Goal: Task Accomplishment & Management: Manage account settings

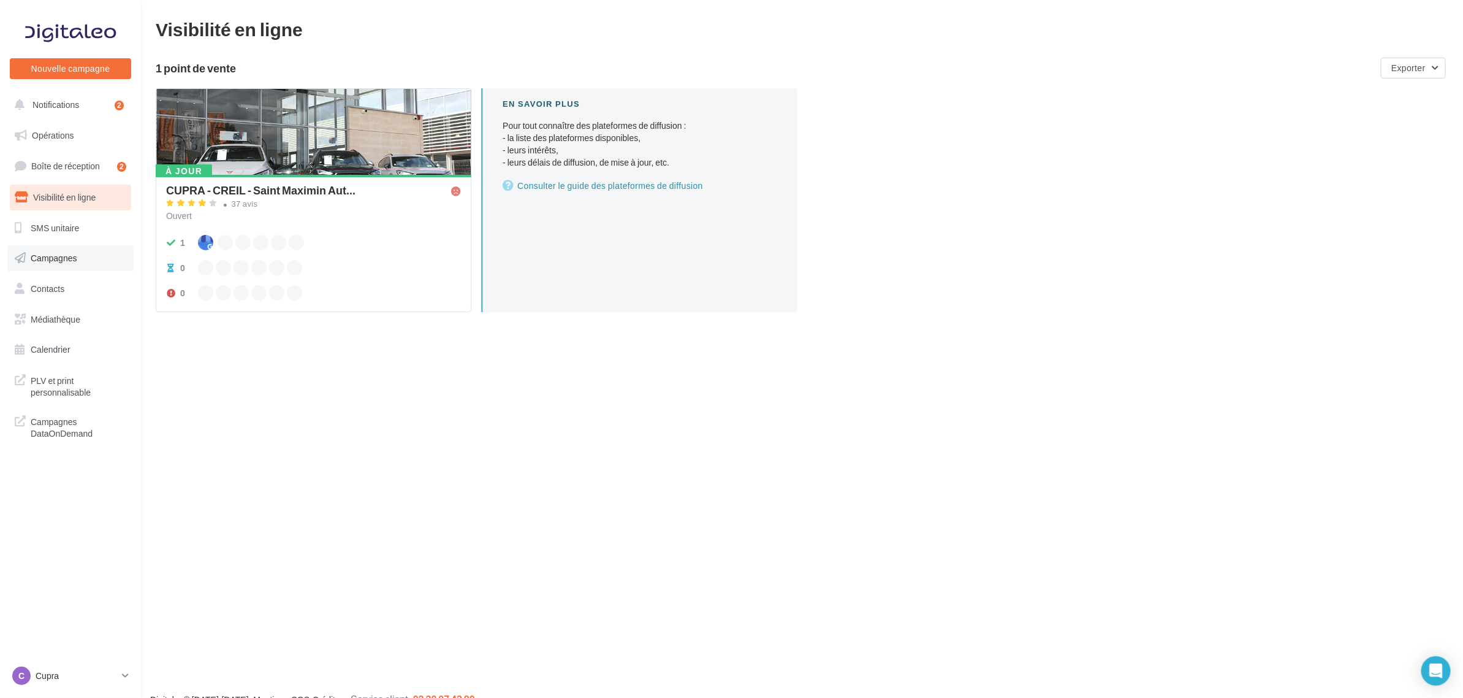
click at [63, 252] on link "Campagnes" at bounding box center [70, 258] width 126 height 26
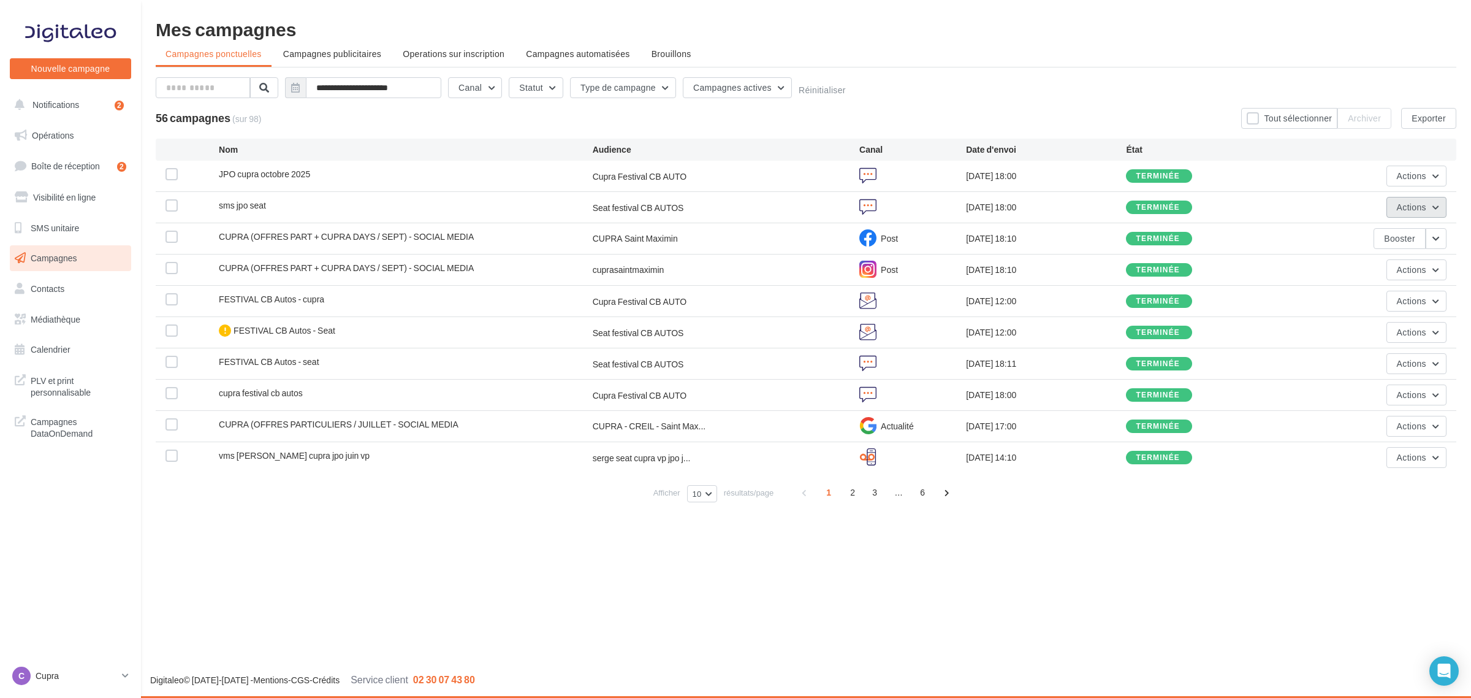
click at [1402, 213] on button "Actions" at bounding box center [1417, 207] width 60 height 21
click at [1378, 241] on button "Voir les résultats" at bounding box center [1380, 236] width 134 height 32
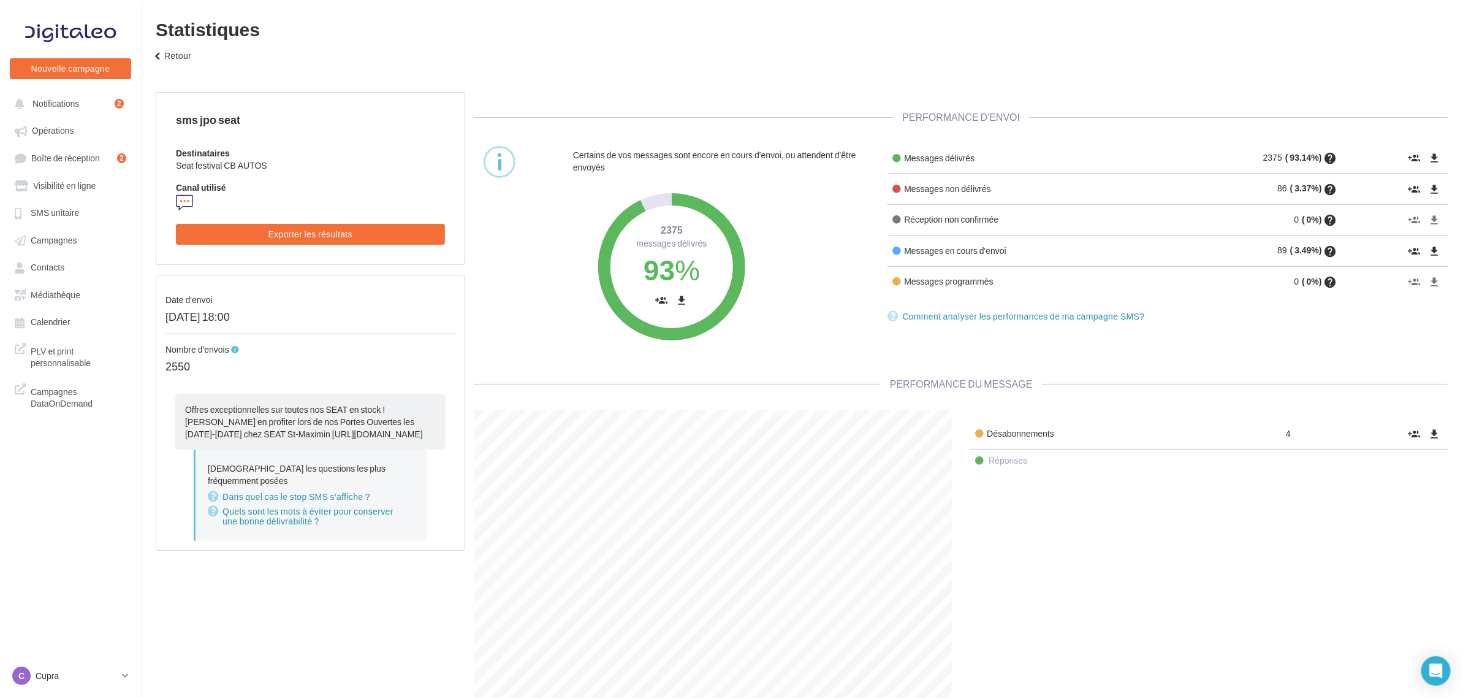
scroll to position [319, 497]
drag, startPoint x: 327, startPoint y: 435, endPoint x: 170, endPoint y: 409, distance: 158.5
click at [170, 409] on div "Offres exceptionnelles sur toutes nos SEAT en stock ! Venez en profiter lors de…" at bounding box center [311, 417] width 290 height 66
copy span "Offres exceptionnelles sur toutes nos SEAT en stock ! Venez en profiter lors de…"
click at [161, 49] on button "keyboard_arrow_left Retour" at bounding box center [171, 60] width 50 height 25
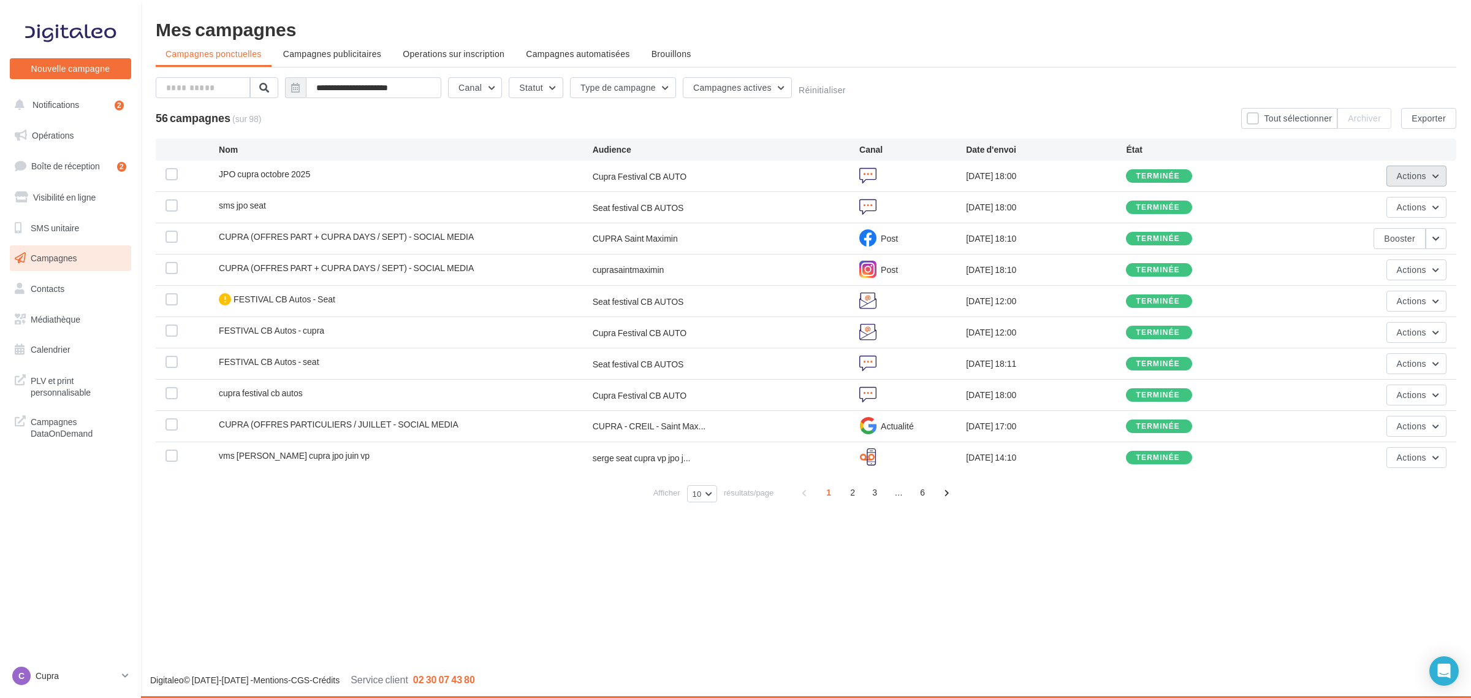
click at [1433, 178] on button "Actions" at bounding box center [1417, 176] width 60 height 21
click at [1395, 209] on button "Voir les résultats" at bounding box center [1380, 205] width 134 height 32
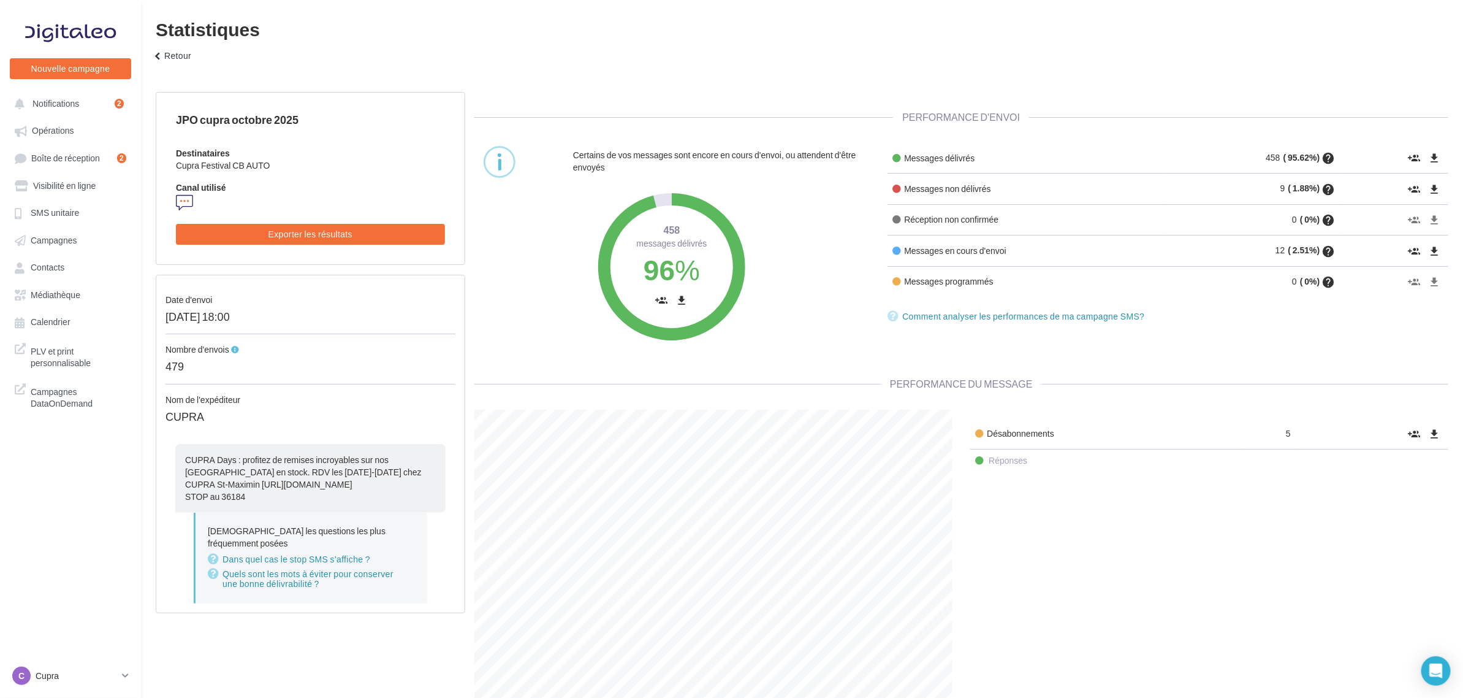
scroll to position [319, 497]
drag, startPoint x: 200, startPoint y: 489, endPoint x: 183, endPoint y: 454, distance: 38.7
click at [183, 454] on div "CUPRA Days : profitez de remises incroyables sur nos [GEOGRAPHIC_DATA] en stock…" at bounding box center [310, 478] width 270 height 69
copy div "CUPRA Days : profitez de remises incroyables sur nos [GEOGRAPHIC_DATA] en stock…"
click at [31, 675] on div "C Cupra cupra_creil" at bounding box center [64, 675] width 105 height 18
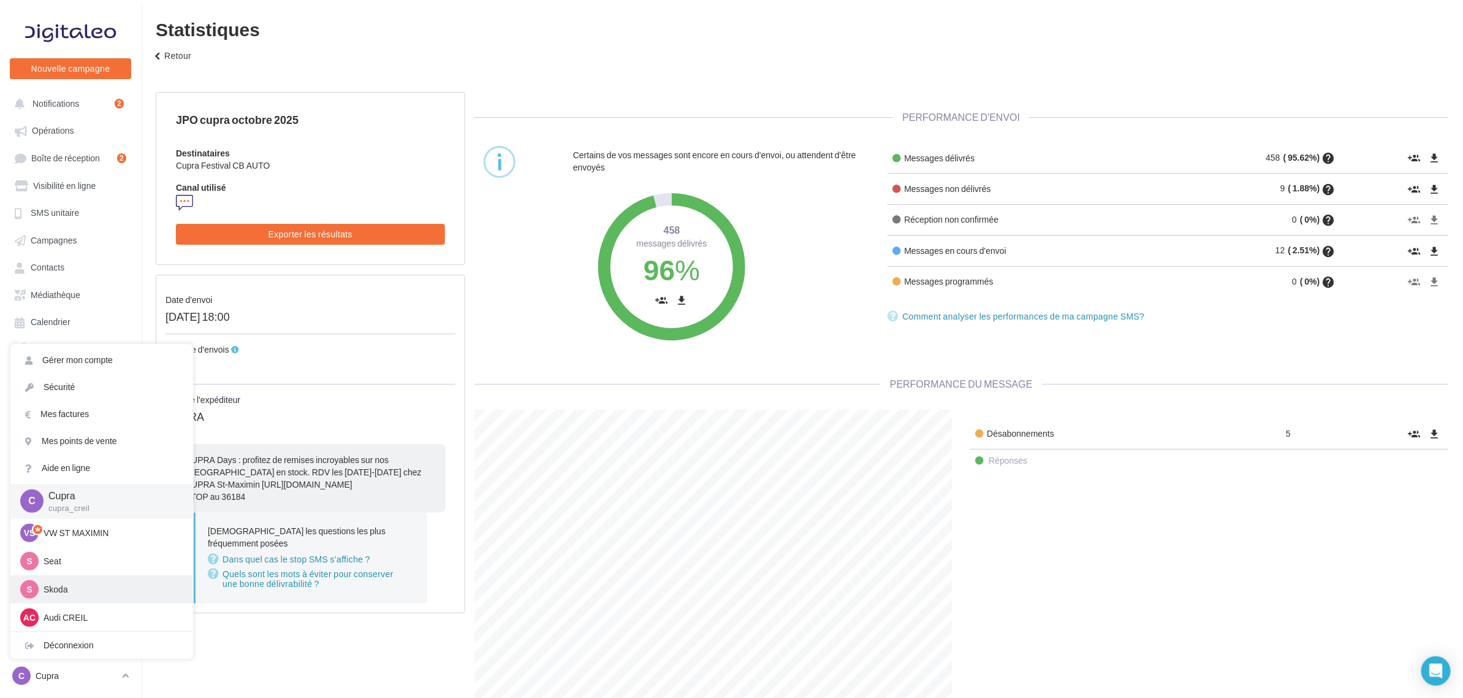
click at [75, 590] on p "Skoda" at bounding box center [111, 589] width 135 height 12
